Goal: Navigation & Orientation: Find specific page/section

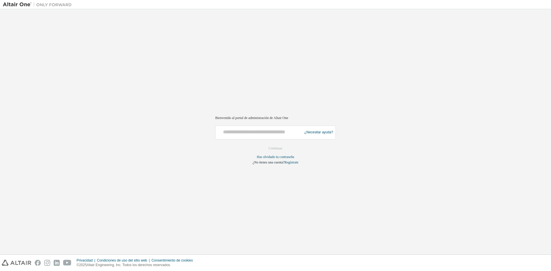
click at [253, 136] on div at bounding box center [260, 132] width 84 height 11
click at [243, 128] on input "text" at bounding box center [260, 131] width 84 height 8
type input "**********"
click at [281, 141] on form "**********" at bounding box center [275, 145] width 121 height 39
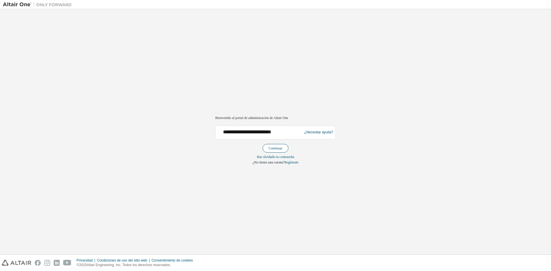
click at [278, 144] on button "Continuar" at bounding box center [276, 148] width 26 height 9
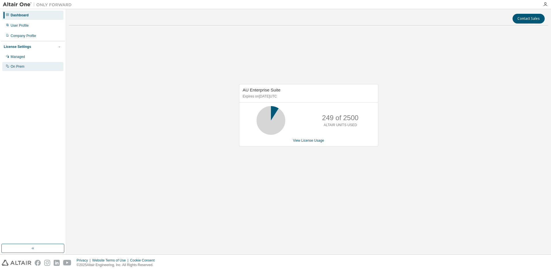
click at [21, 65] on div "On Prem" at bounding box center [18, 66] width 14 height 5
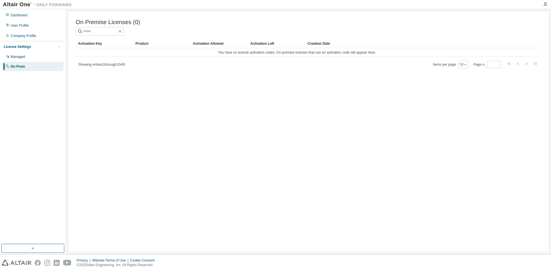
click at [24, 2] on img at bounding box center [39, 5] width 72 height 6
click at [30, 17] on div "Dashboard" at bounding box center [32, 15] width 61 height 9
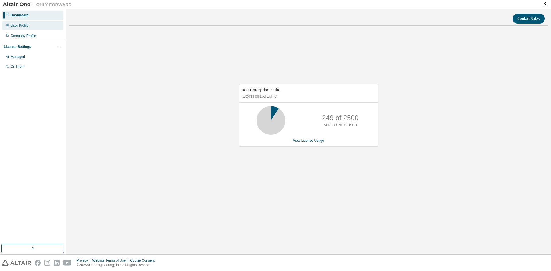
click at [30, 26] on div "User Profile" at bounding box center [32, 25] width 61 height 9
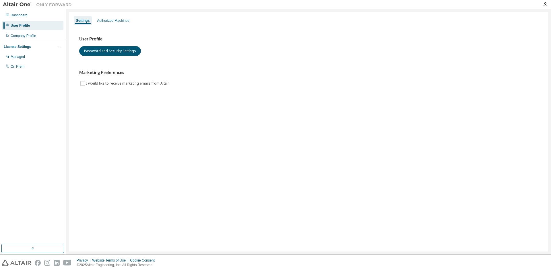
click at [59, 2] on img at bounding box center [39, 5] width 72 height 6
click at [59, 4] on img at bounding box center [39, 5] width 72 height 6
click at [113, 22] on div "Authorized Machines" at bounding box center [113, 20] width 32 height 5
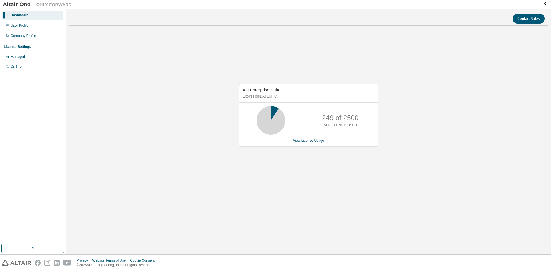
click at [271, 114] on icon at bounding box center [271, 120] width 14 height 14
drag, startPoint x: 271, startPoint y: 114, endPoint x: 276, endPoint y: 134, distance: 20.1
click at [273, 125] on icon at bounding box center [271, 120] width 14 height 14
click at [231, 166] on div "AU Enterprise Suite Expires on August 7, 2026 UTC 249 of 2500 ALTAIR UNITS USED…" at bounding box center [308, 118] width 479 height 176
click at [303, 140] on link "View License Usage" at bounding box center [308, 141] width 31 height 4
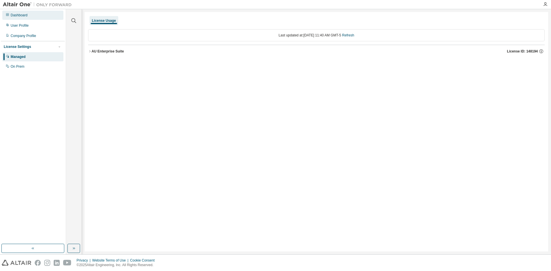
click at [38, 17] on div "Dashboard" at bounding box center [32, 15] width 61 height 9
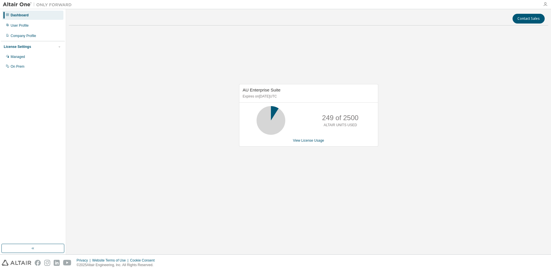
click at [545, 4] on icon "button" at bounding box center [545, 4] width 5 height 5
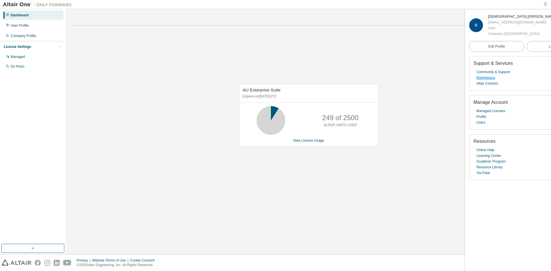
click at [489, 79] on link "Marketplace" at bounding box center [486, 78] width 19 height 6
